Goal: Information Seeking & Learning: Learn about a topic

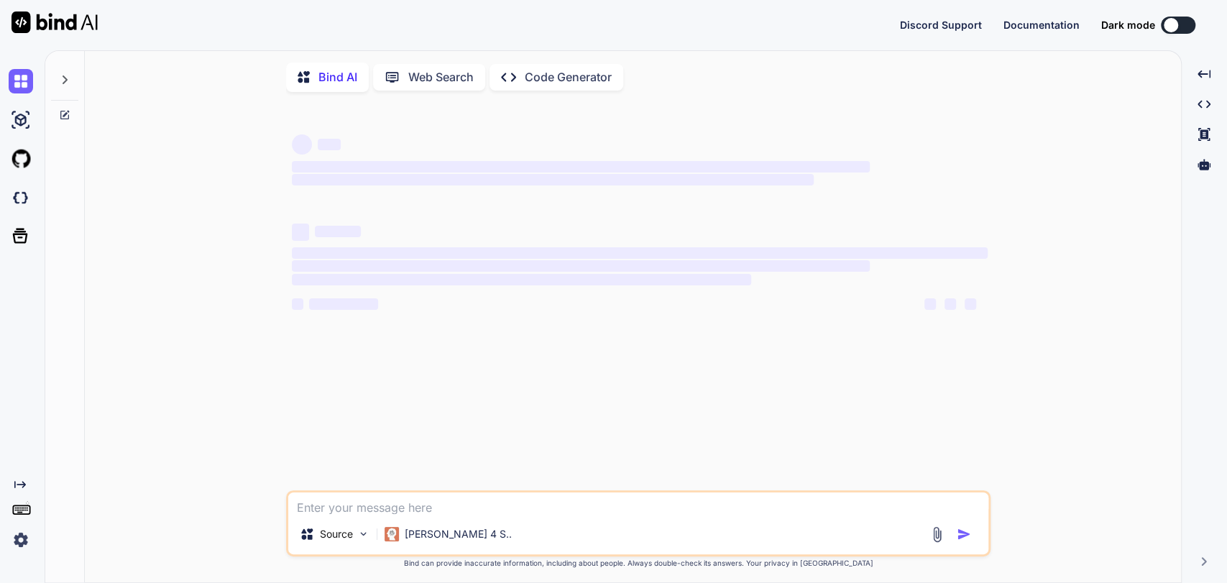
click at [392, 513] on textarea at bounding box center [638, 503] width 700 height 22
click at [393, 510] on textarea at bounding box center [638, 503] width 700 height 22
click at [425, 545] on div "[PERSON_NAME] 4 S.." at bounding box center [448, 534] width 139 height 29
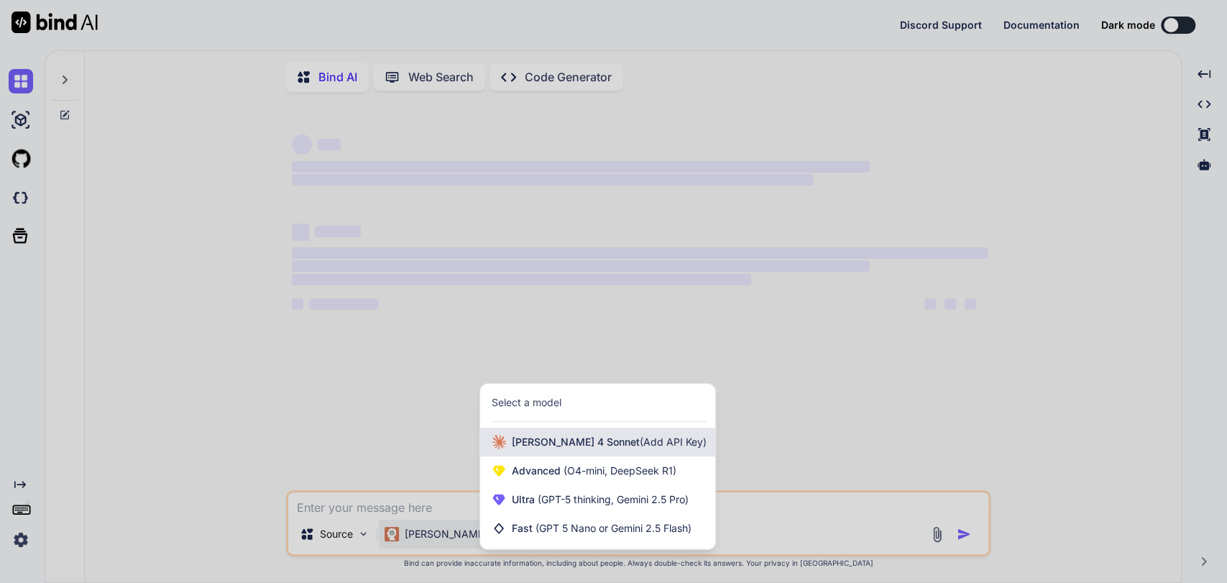
click at [552, 446] on span "[PERSON_NAME] 4 Sonnet (Add API Key)" at bounding box center [609, 442] width 195 height 14
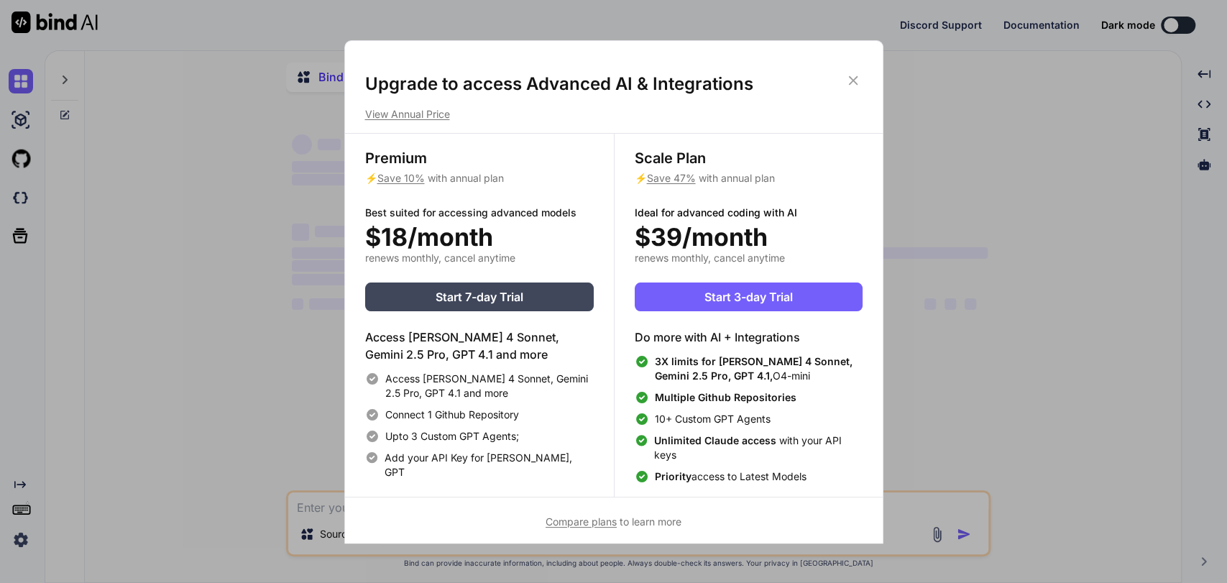
click at [857, 70] on div "Upgrade to access Advanced AI & Integrations View Annual Price Premium ⚡ Save 1…" at bounding box center [614, 295] width 538 height 468
click at [853, 76] on icon at bounding box center [853, 81] width 16 height 16
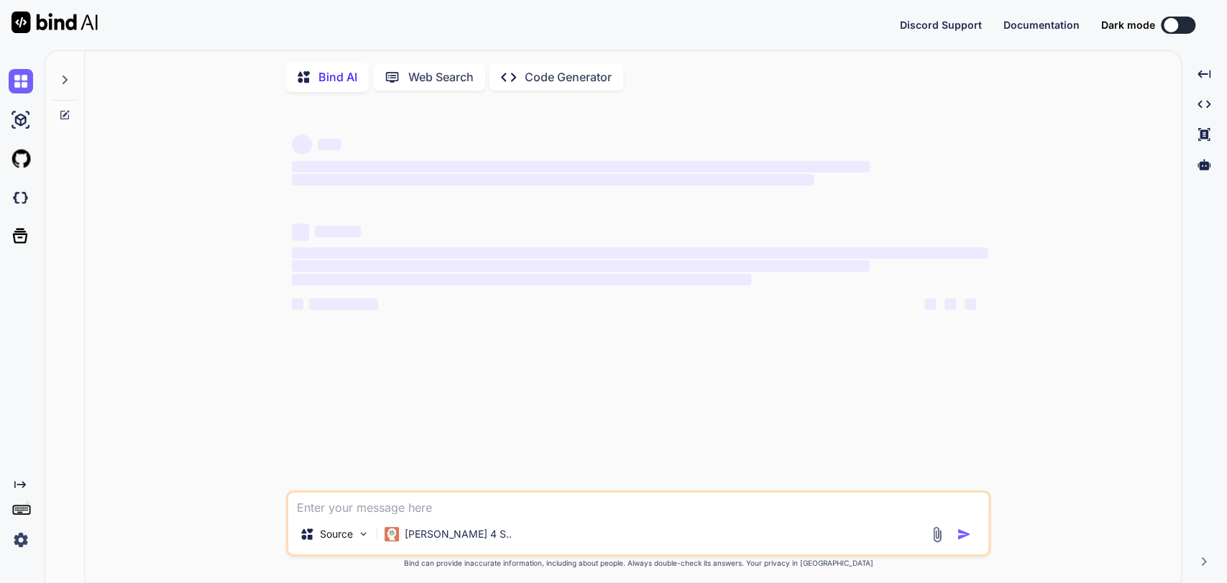
click at [21, 543] on img at bounding box center [21, 540] width 24 height 24
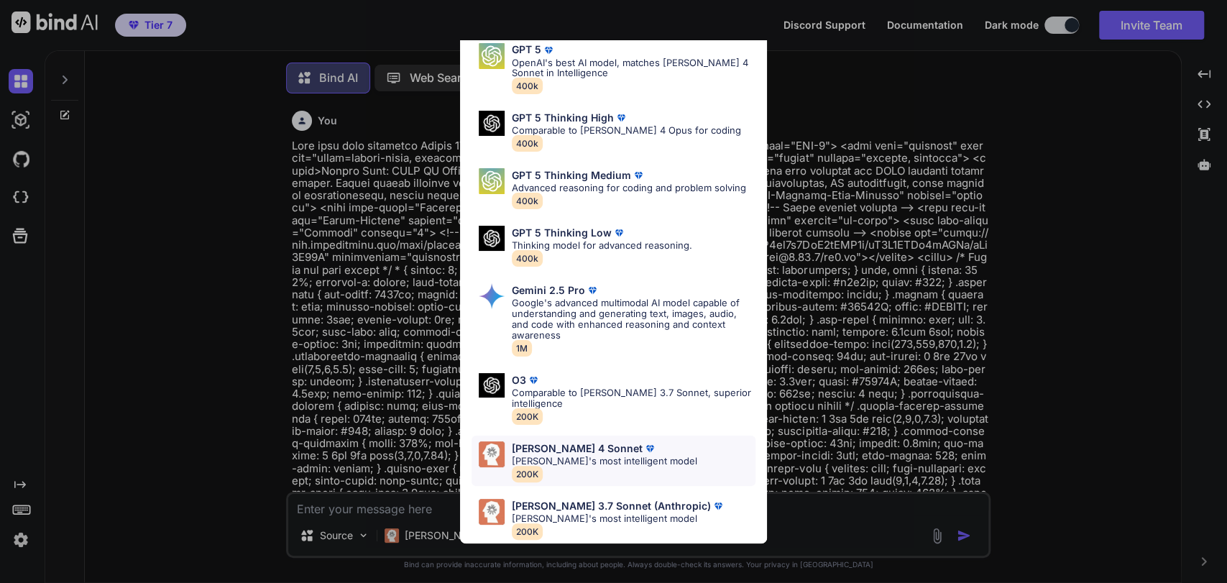
scroll to position [6, 0]
click at [580, 456] on p "[PERSON_NAME]'s most intelligent model" at bounding box center [604, 461] width 185 height 11
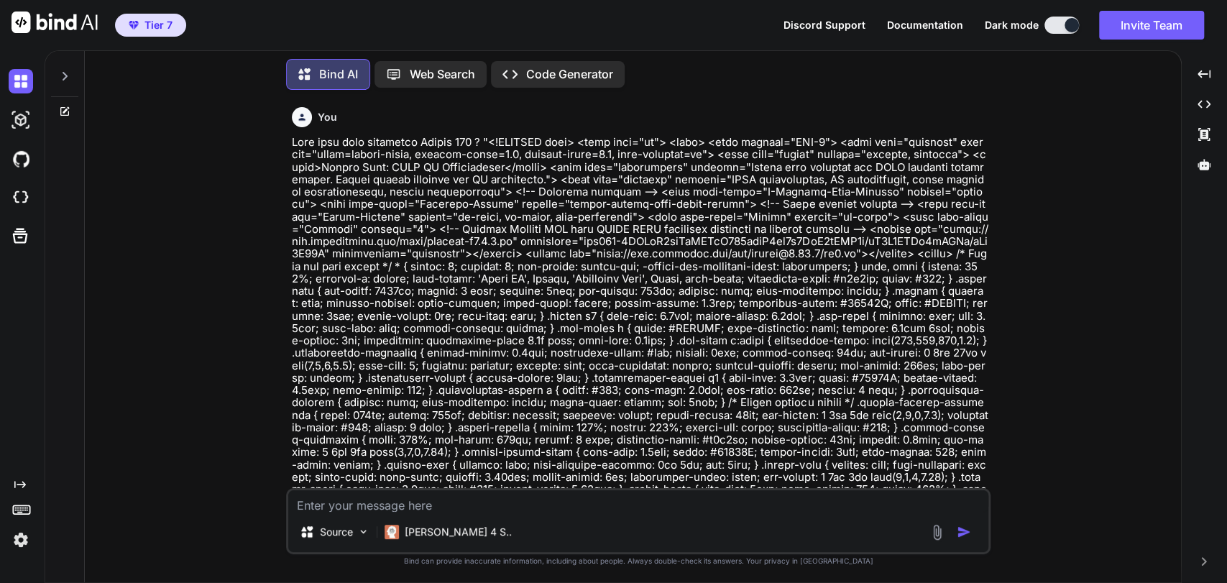
click at [539, 508] on textarea at bounding box center [638, 501] width 700 height 22
click at [67, 70] on icon at bounding box center [64, 75] width 11 height 11
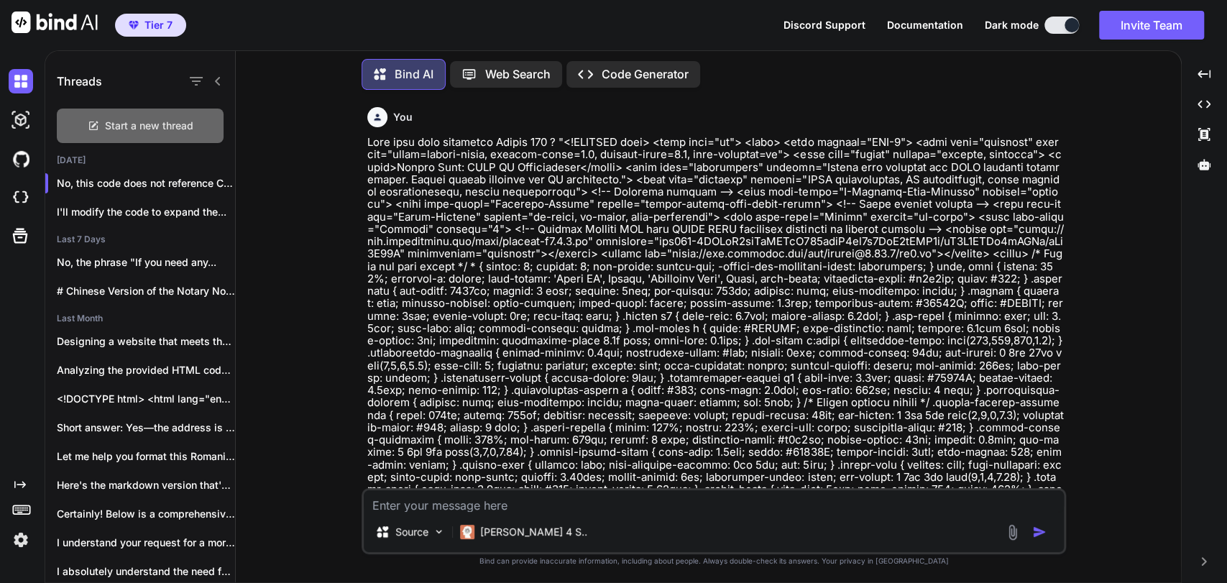
click at [149, 126] on span "Start a new thread" at bounding box center [149, 126] width 88 height 14
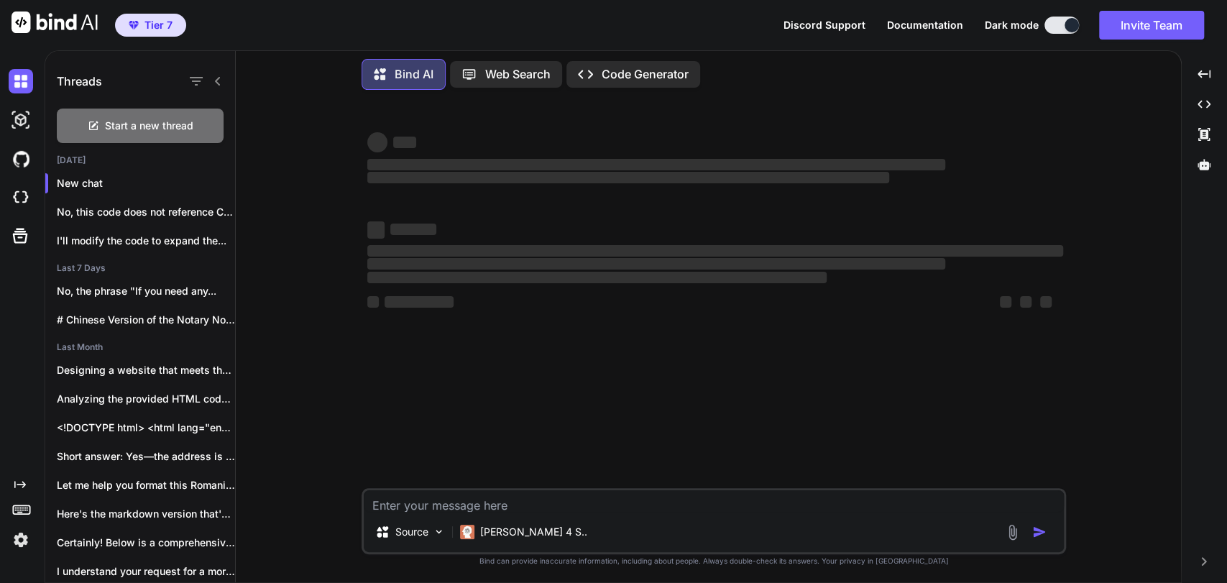
type textarea "x"
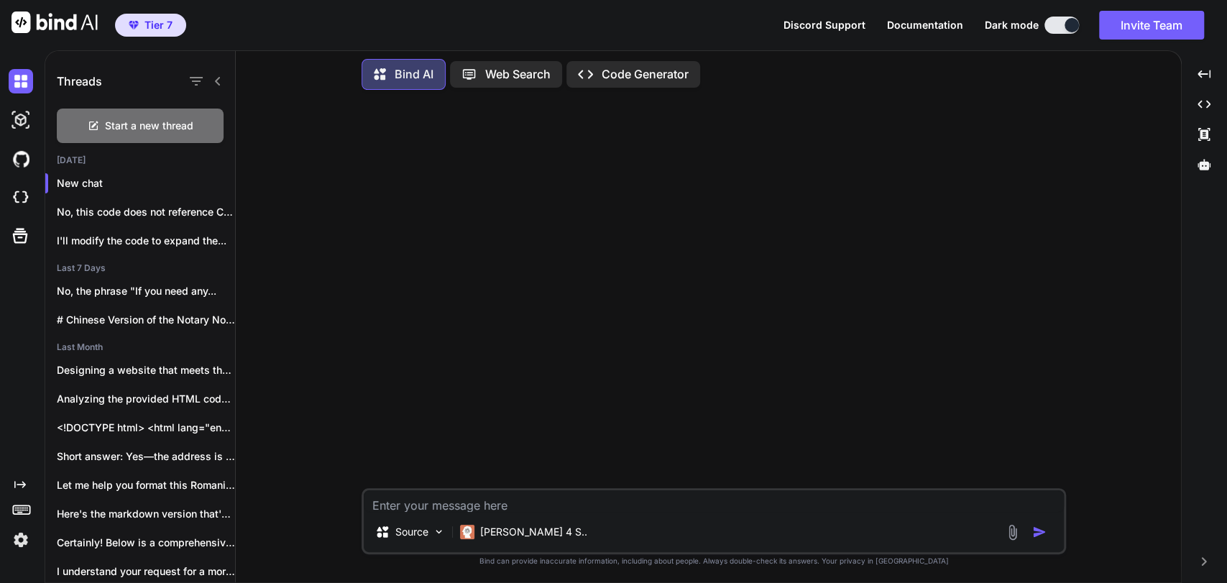
click at [488, 510] on textarea at bounding box center [714, 501] width 700 height 22
type textarea "P"
type textarea "x"
type textarea "Pl"
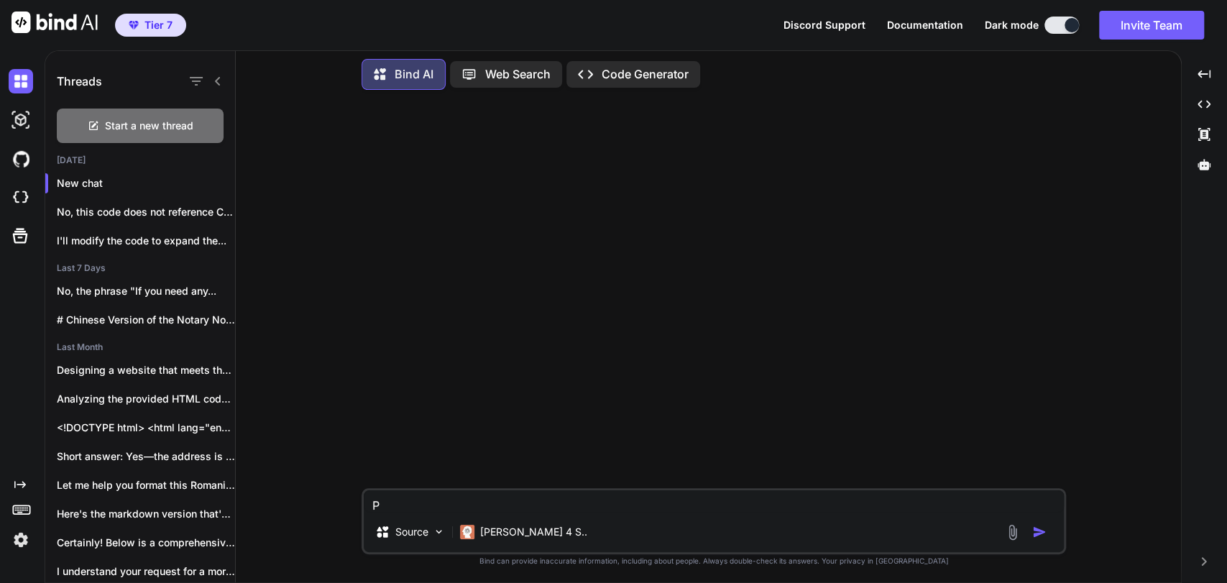
type textarea "x"
type textarea "Ple"
type textarea "x"
type textarea "Plea"
type textarea "x"
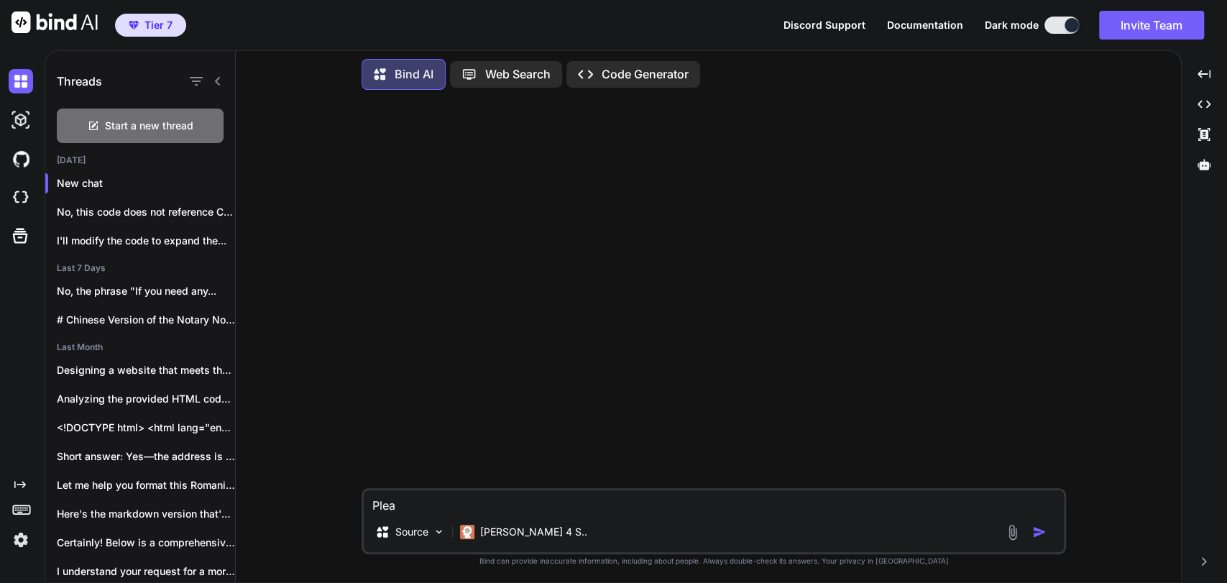
type textarea "Pleas"
type textarea "x"
type textarea "Please"
type textarea "x"
type textarea "Please"
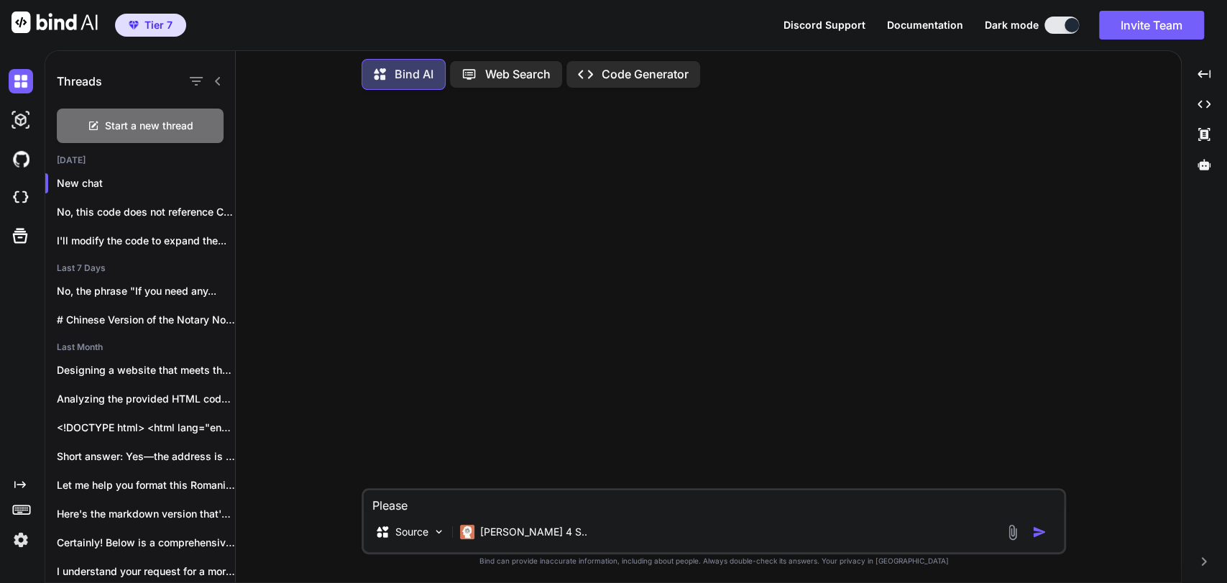
type textarea "x"
type textarea "Please s"
type textarea "x"
type textarea "Please su"
type textarea "x"
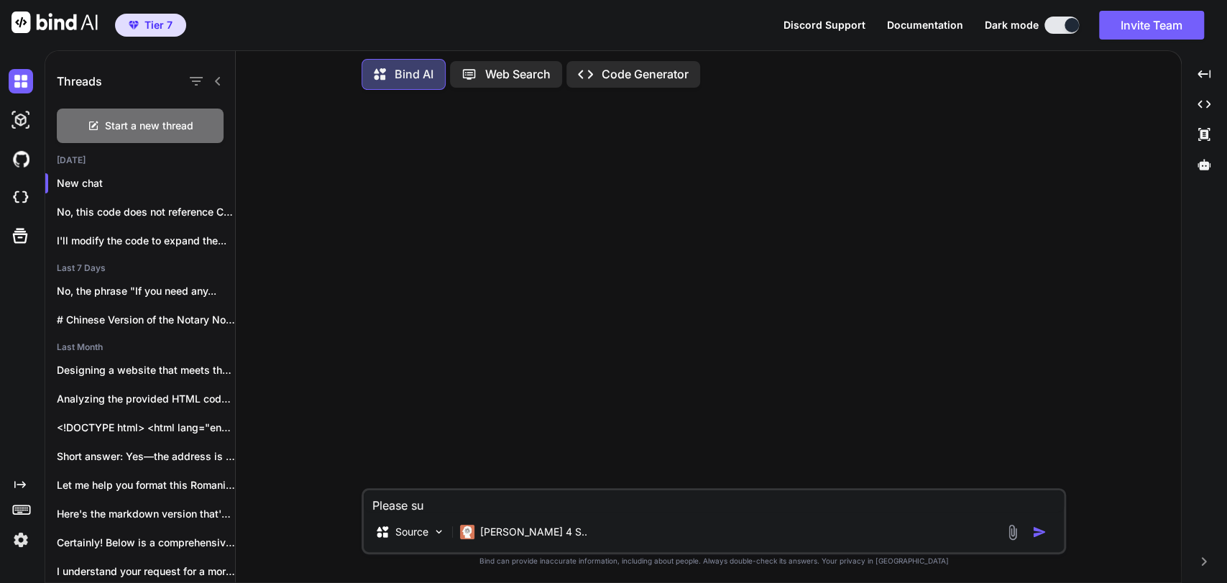
type textarea "Please sum"
type textarea "x"
type textarea "Please sum"
type textarea "x"
type textarea "Please sum t"
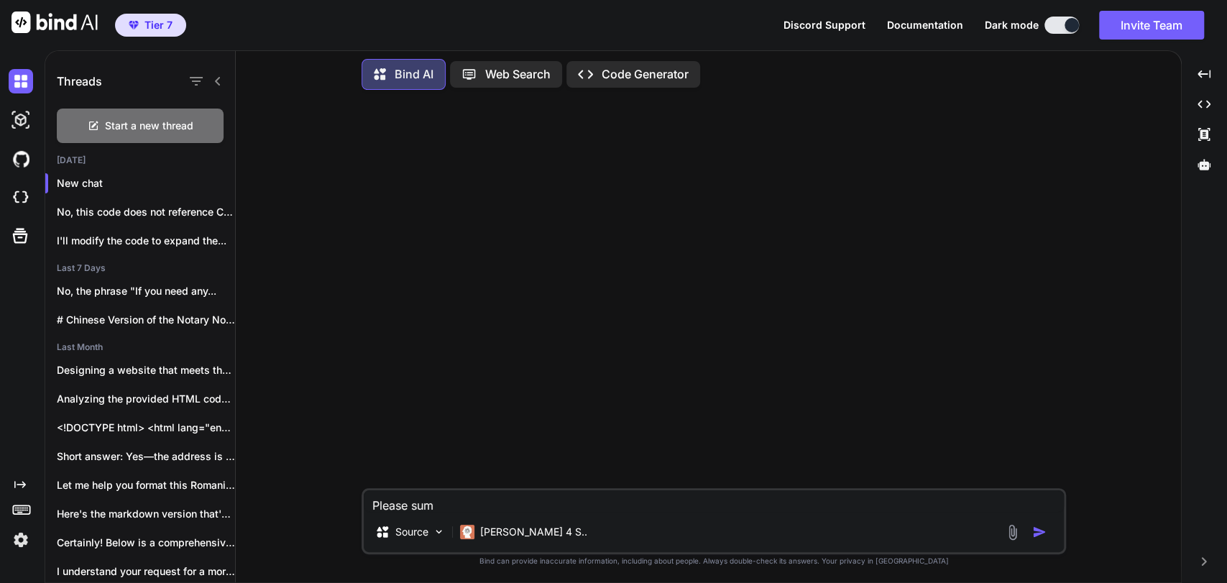
type textarea "x"
type textarea "Please sum th"
type textarea "x"
type textarea "Please sum thi"
type textarea "x"
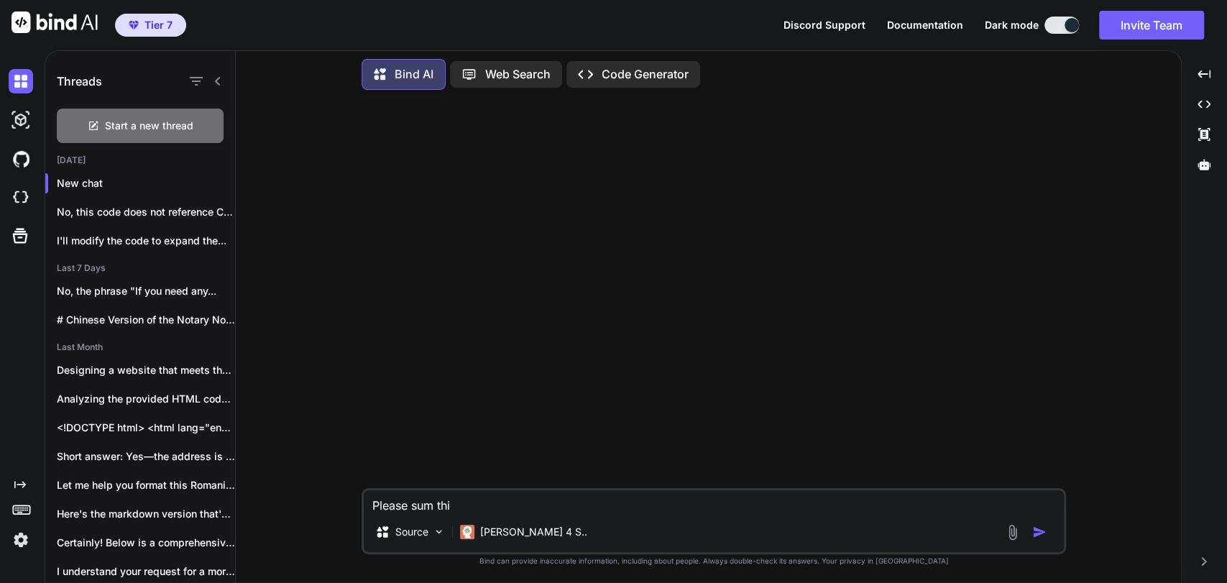
type textarea "Please sum this"
type textarea "x"
type textarea "Please sum this"
type textarea "x"
type textarea "Please sum this u"
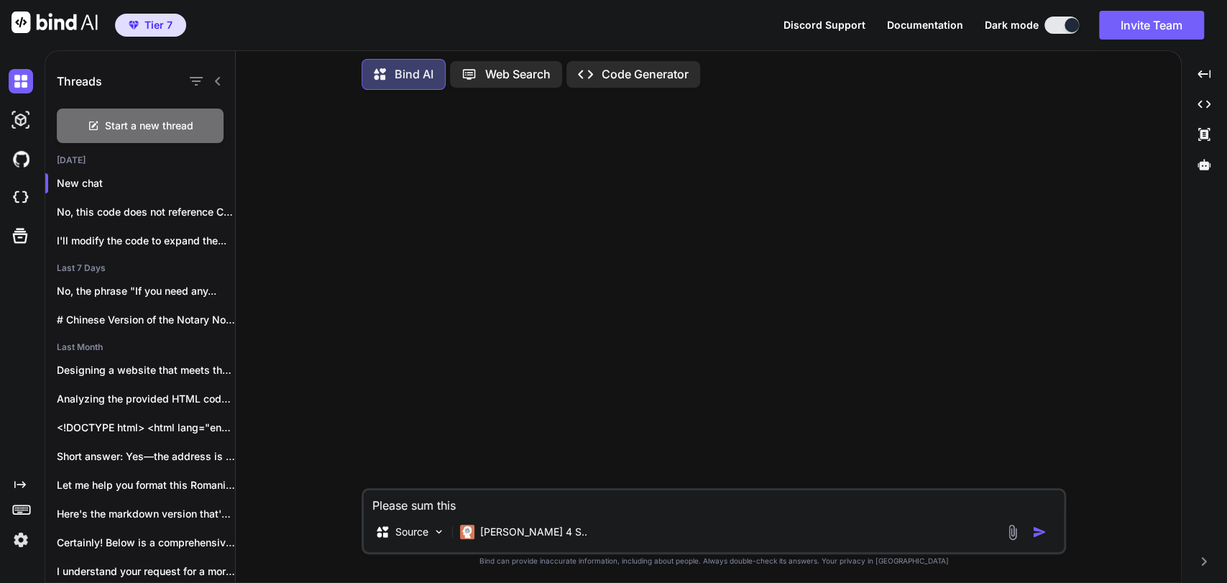
type textarea "x"
type textarea "Please sum this up"
type textarea "x"
type textarea "Please sum this up["
type textarea "x"
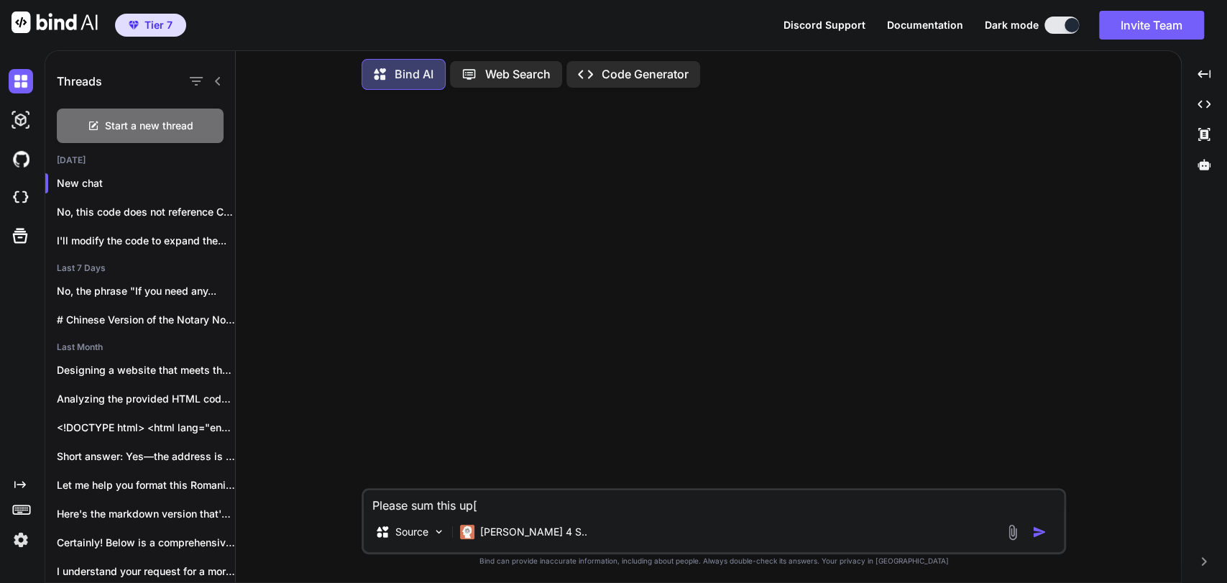
type textarea "Please sum this up"
type textarea "x"
type textarea "Please sum this up"
type textarea "x"
type textarea "Please sum this up ""
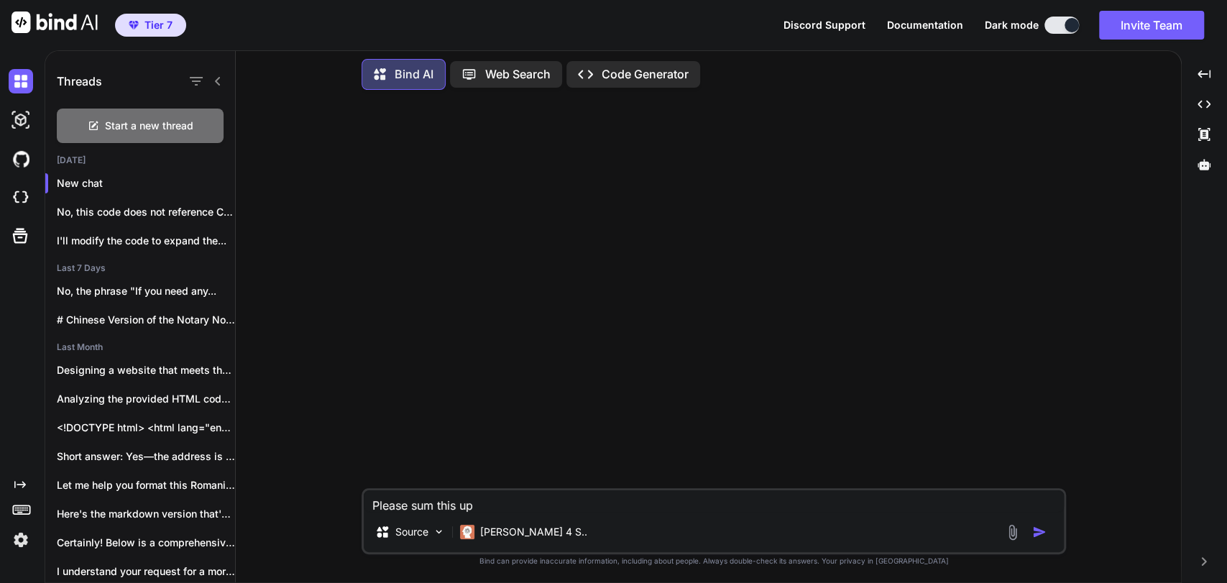
type textarea "x"
paste textarea "LOREMIPS DO SITAME CO ADIPISCI E SEDDOEIU TEMPORINCIDI Ut Laboreetdo, Magnaal E…"
type textarea "Loremi dol sita co "ADIPISCI EL SEDDOE TE INCIDIDU U LABOREET DOLOREMAGNAA En A…"
type textarea "x"
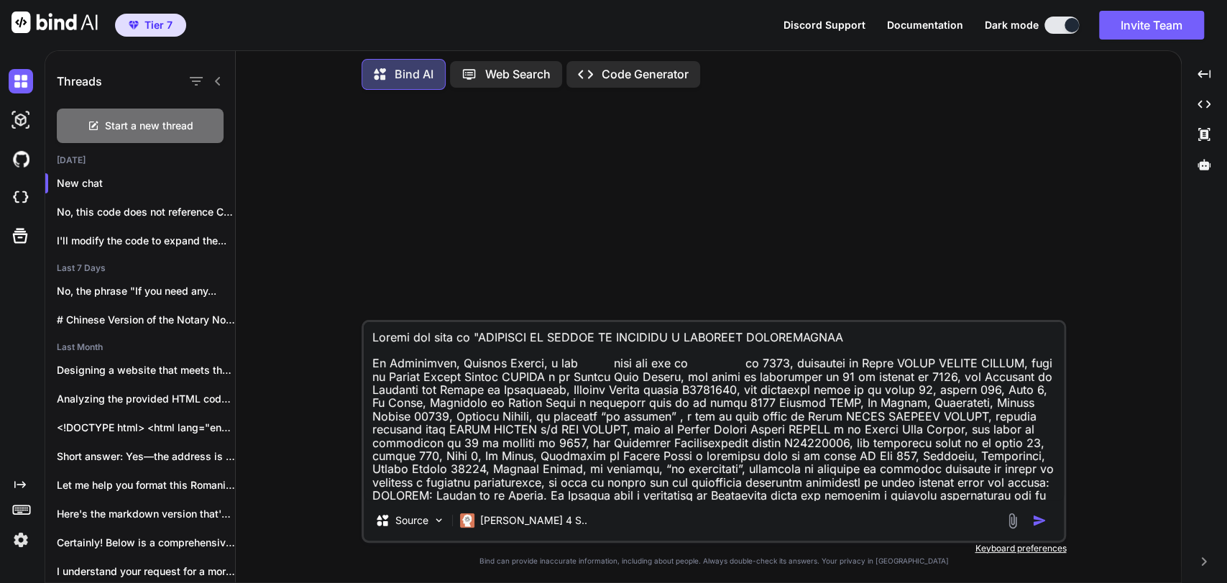
scroll to position [1350, 0]
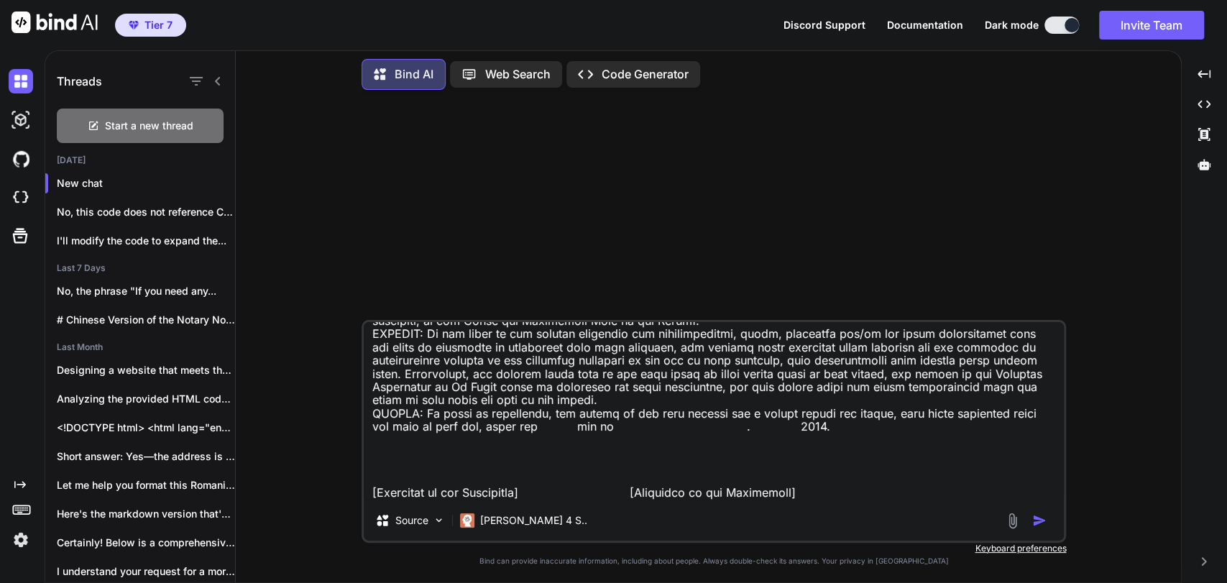
type textarea "Loremi dol sita co "ADIPISCI EL SEDDOE TE INCIDIDU U LABOREET DOLOREMAGNAA En A…"
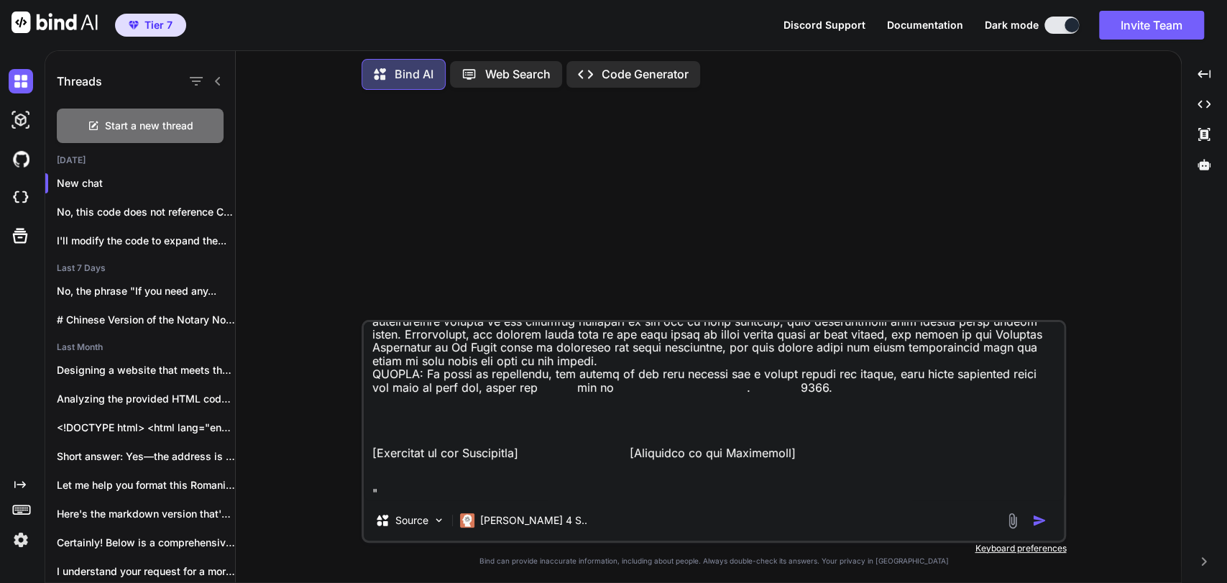
type textarea "x"
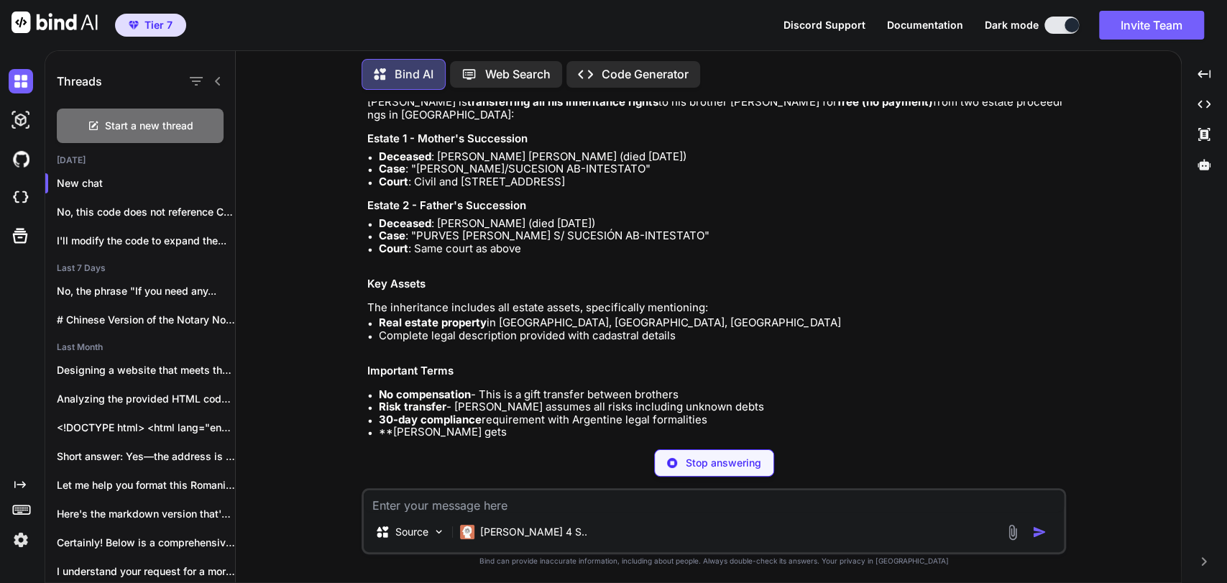
scroll to position [1218, 0]
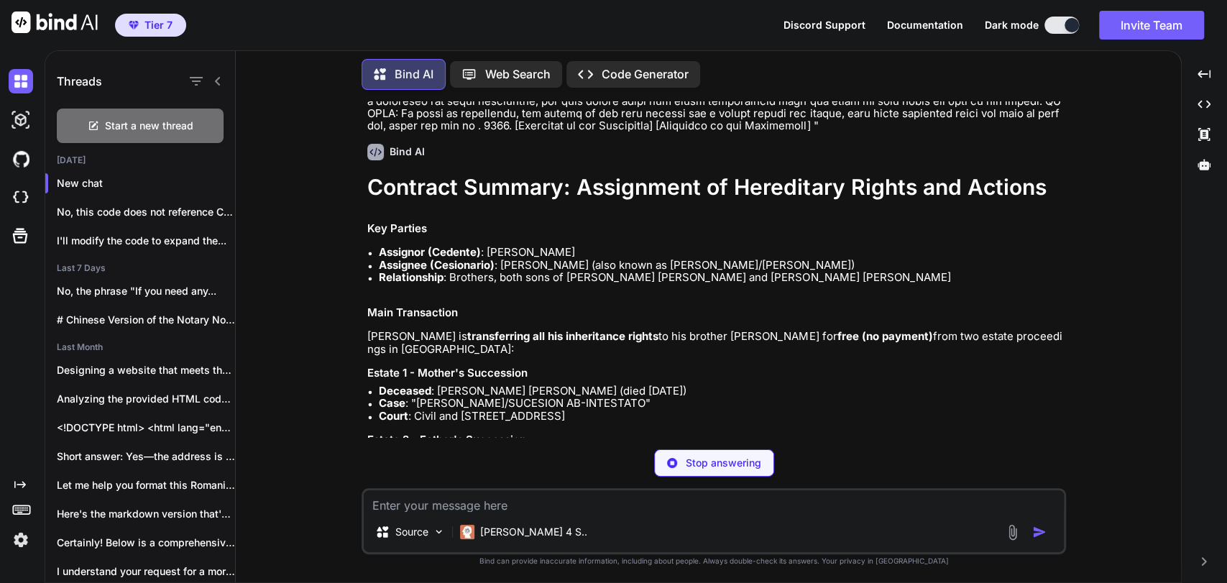
type textarea "x"
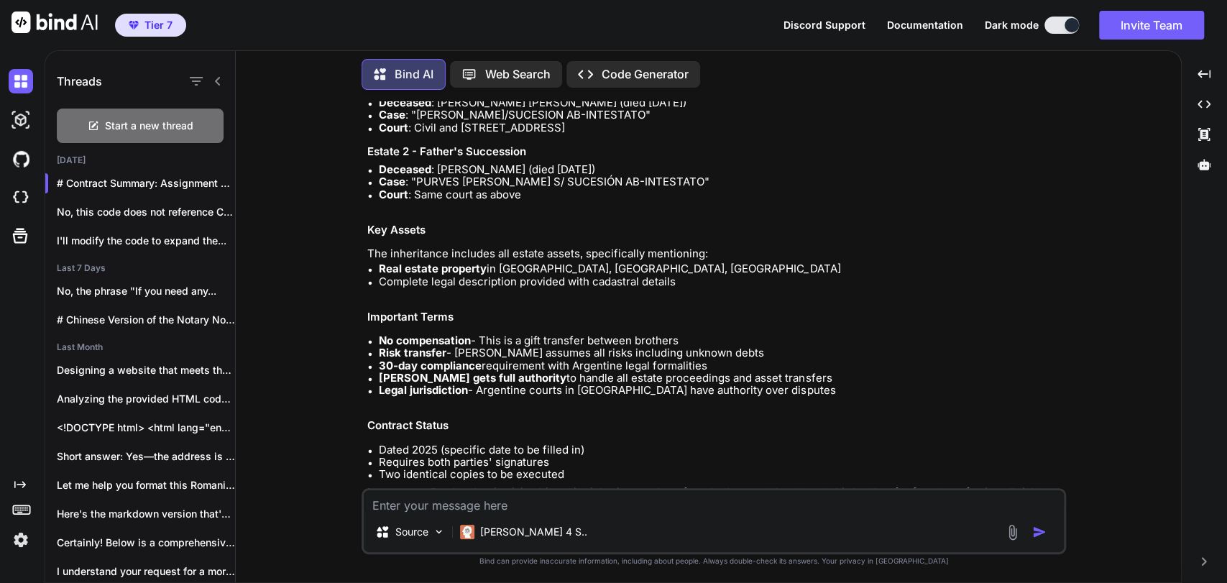
scroll to position [1295, 0]
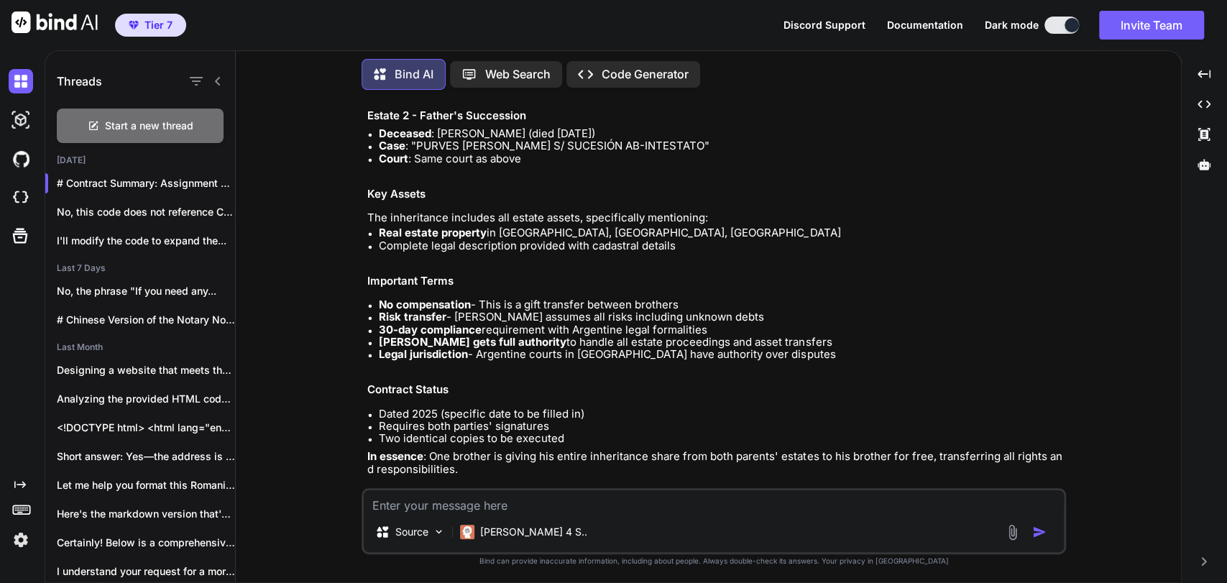
click at [497, 226] on li "Real estate property in [GEOGRAPHIC_DATA], [GEOGRAPHIC_DATA], [GEOGRAPHIC_DATA]" at bounding box center [721, 232] width 684 height 12
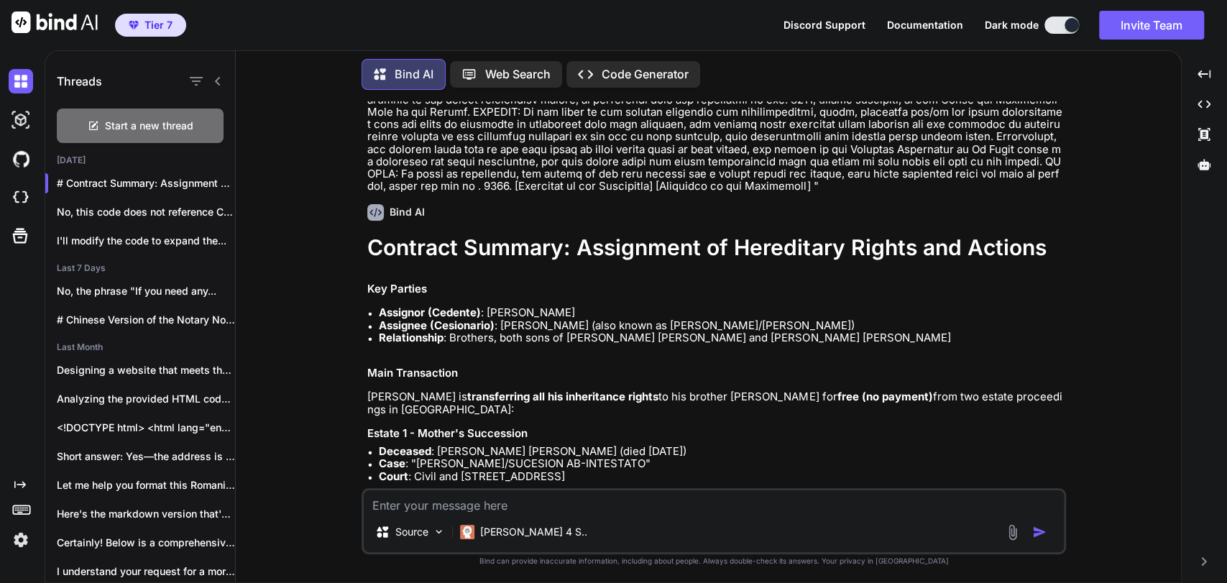
scroll to position [896, 0]
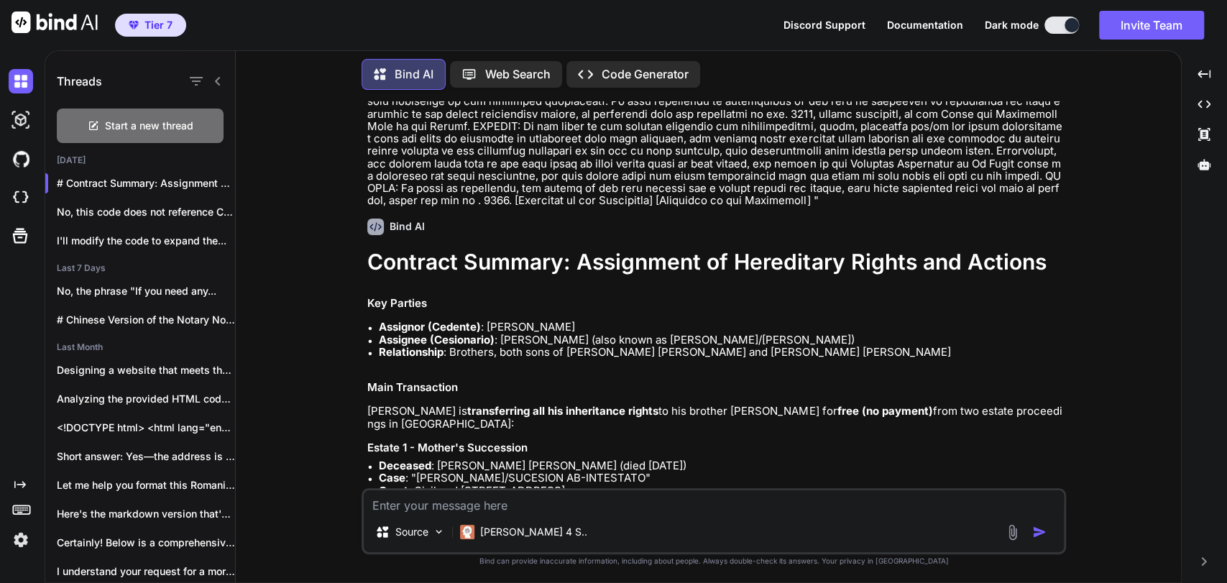
drag, startPoint x: 586, startPoint y: 313, endPoint x: 551, endPoint y: 316, distance: 34.7
click at [551, 321] on li "Assignor (Cedente) : [PERSON_NAME]" at bounding box center [721, 327] width 684 height 12
copy li "Purves"
click at [546, 280] on div "Contract Summary: Assignment of Hereditary Rights and Actions Key Parties Assig…" at bounding box center [715, 561] width 696 height 625
